Goal: Transaction & Acquisition: Purchase product/service

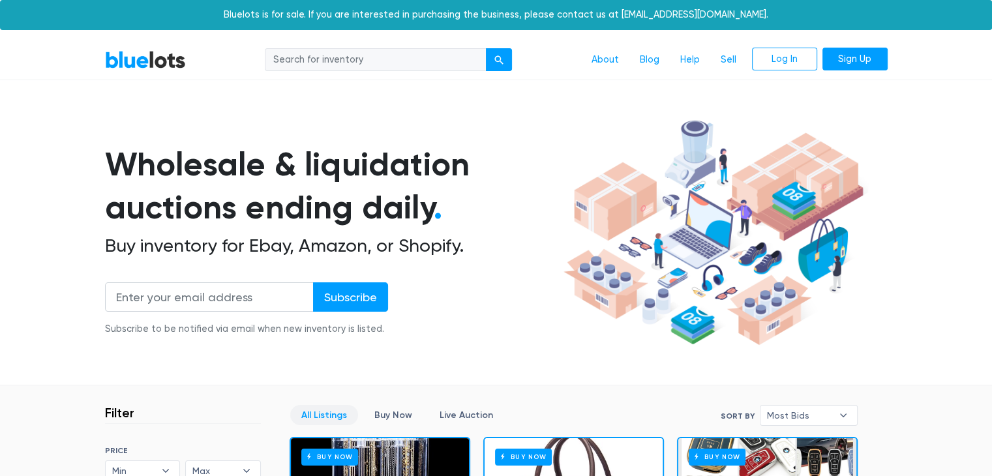
click at [344, 45] on nav "BlueLots About Blog Help Sell Log In Sign Up" at bounding box center [496, 60] width 992 height 40
click at [342, 53] on input "search" at bounding box center [376, 59] width 222 height 23
type input "beauty"
click at [486, 48] on button "submit" at bounding box center [499, 59] width 26 height 23
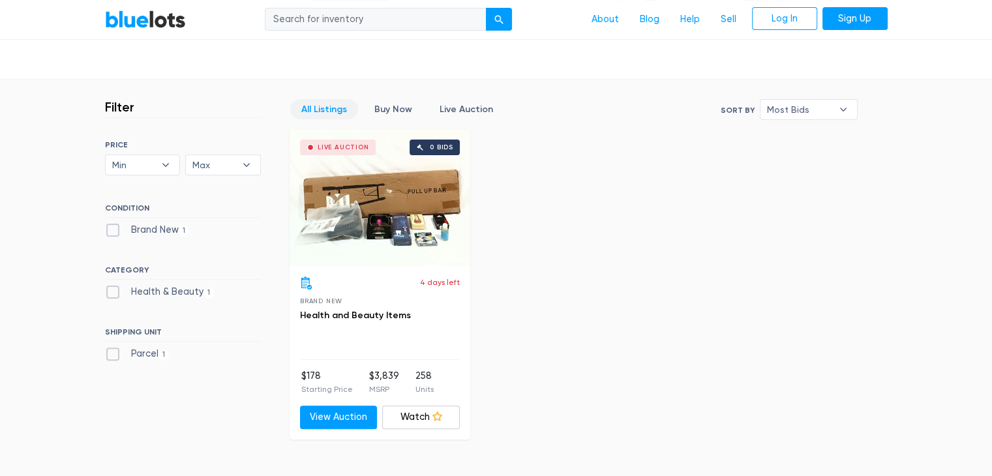
scroll to position [456, 0]
